Goal: Information Seeking & Learning: Learn about a topic

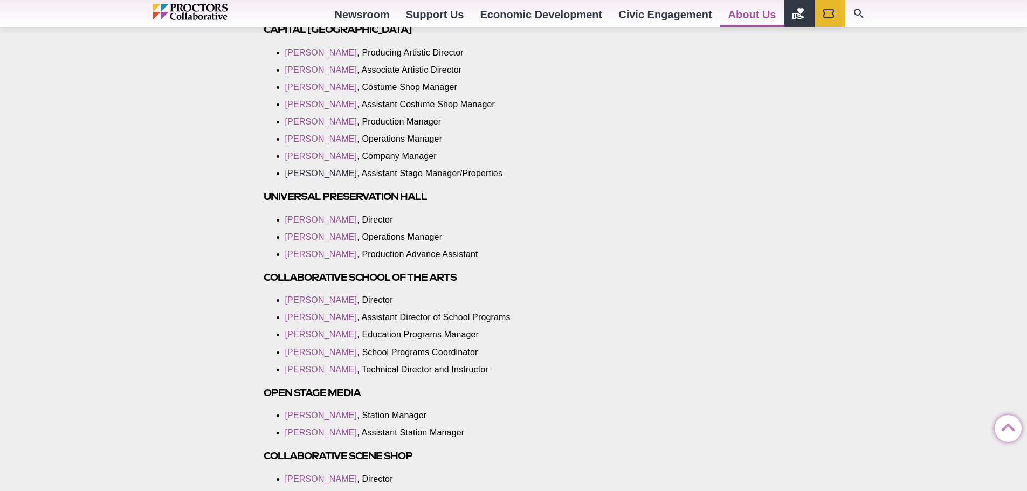
scroll to position [1941, 0]
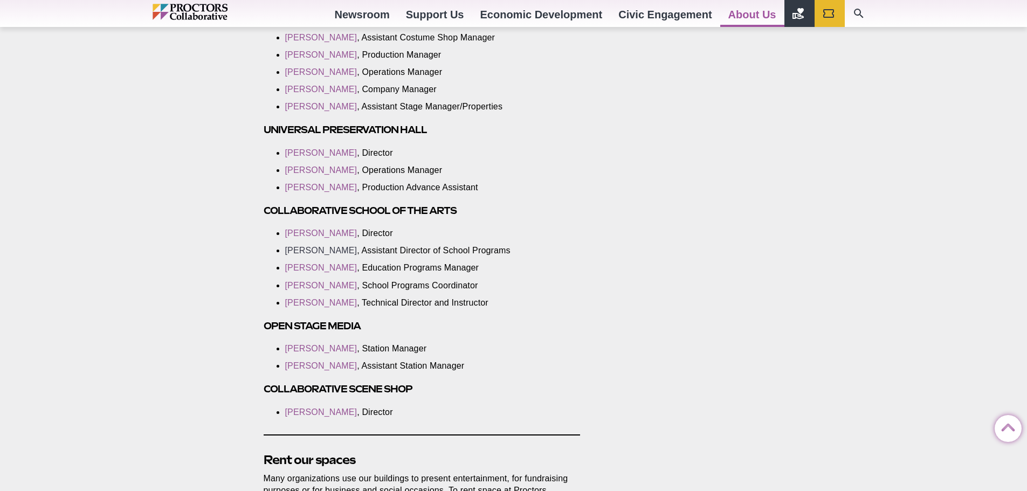
click at [327, 255] on link "[PERSON_NAME]" at bounding box center [321, 250] width 72 height 9
click at [322, 255] on link "[PERSON_NAME]" at bounding box center [321, 250] width 72 height 9
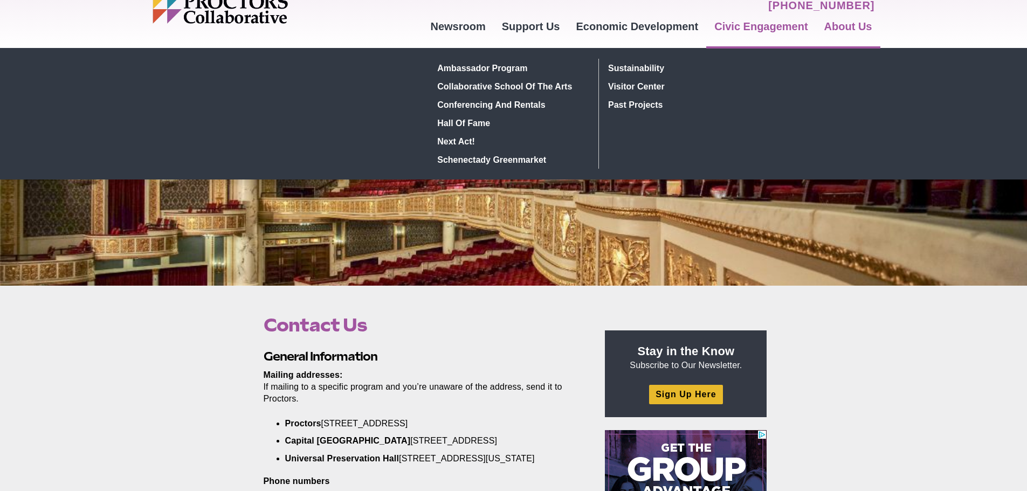
scroll to position [0, 0]
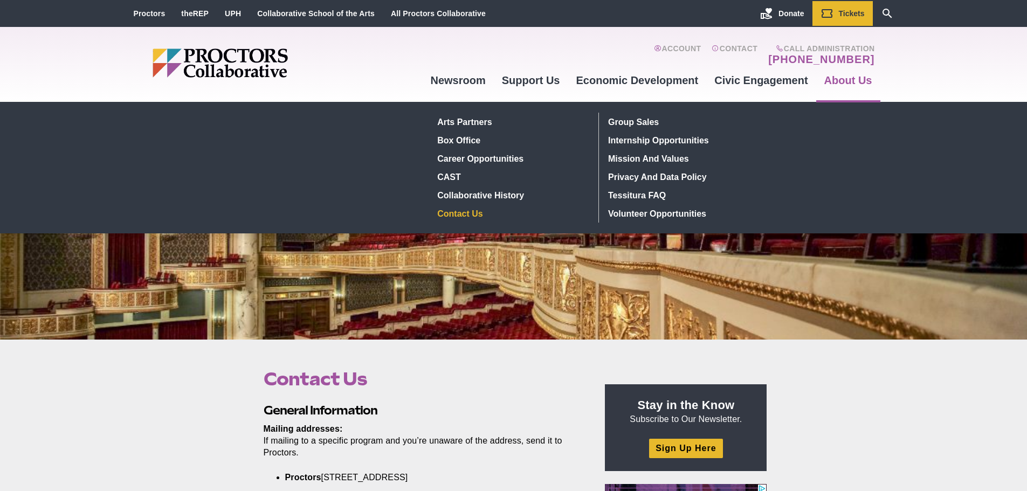
click at [836, 80] on link "About Us" at bounding box center [848, 80] width 64 height 29
click at [483, 161] on link "Career Opportunities" at bounding box center [512, 158] width 157 height 18
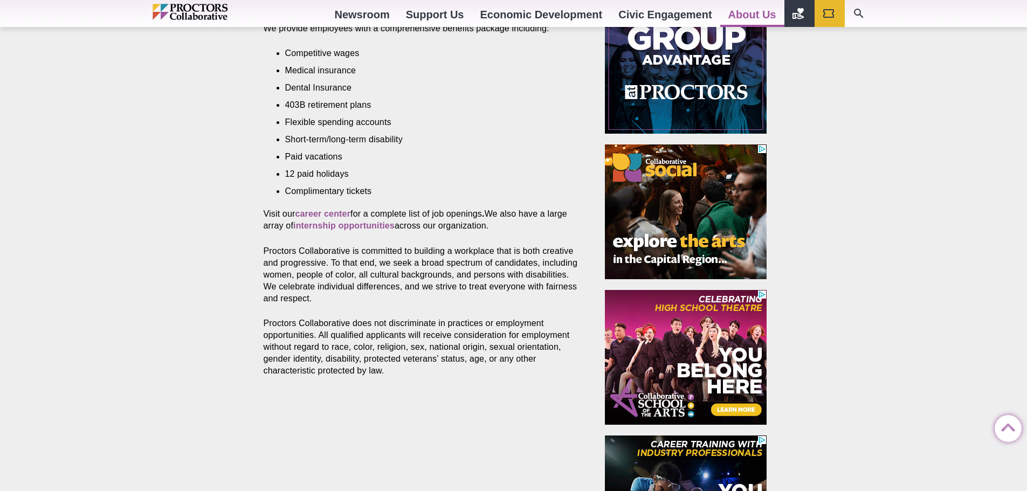
scroll to position [593, 0]
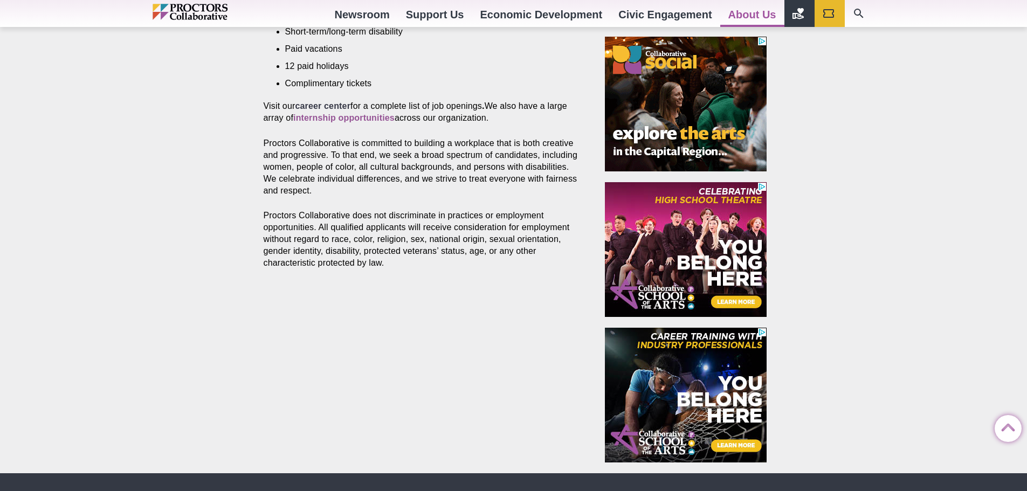
click at [311, 111] on strong "career center" at bounding box center [323, 105] width 56 height 9
click at [361, 119] on strong "internship opportunities" at bounding box center [343, 117] width 101 height 9
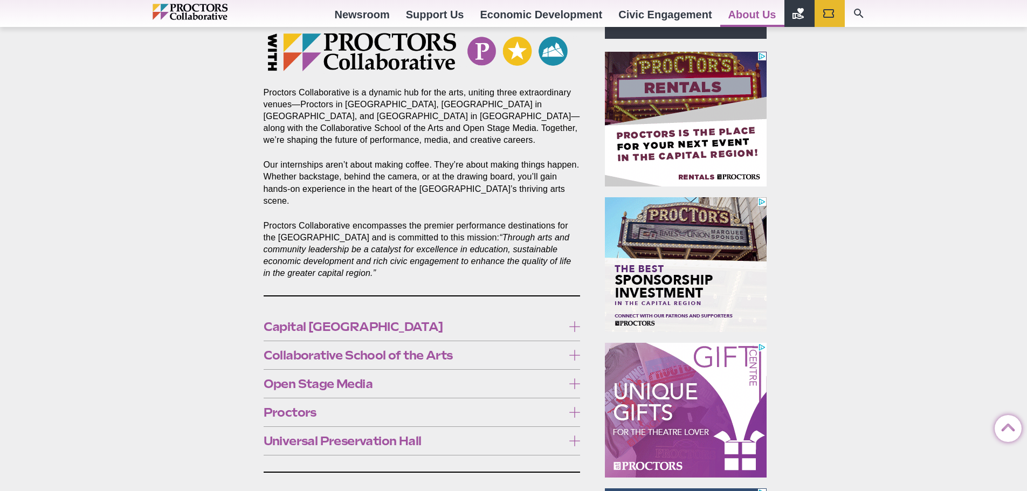
scroll to position [539, 0]
